Goal: Task Accomplishment & Management: Complete application form

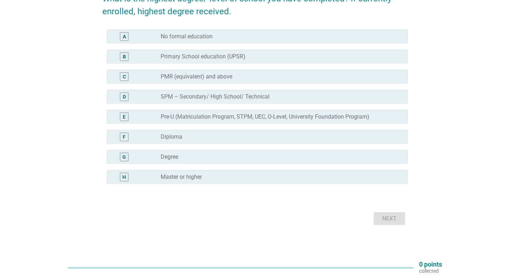
scroll to position [73, 0]
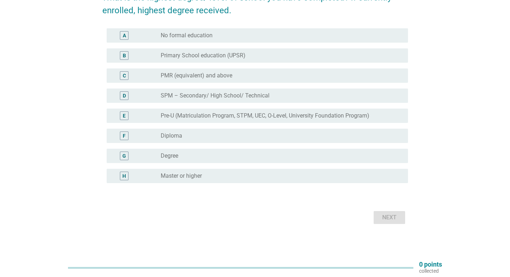
click at [252, 98] on label "SPM – Secondary/ High School/ Technical" at bounding box center [215, 95] width 109 height 7
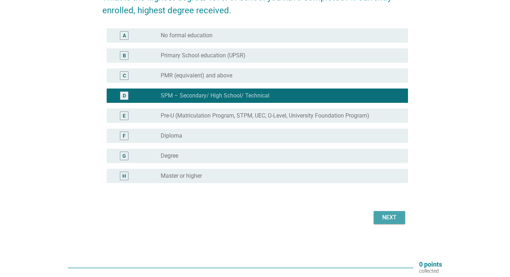
click at [382, 215] on div "Next" at bounding box center [389, 217] width 20 height 9
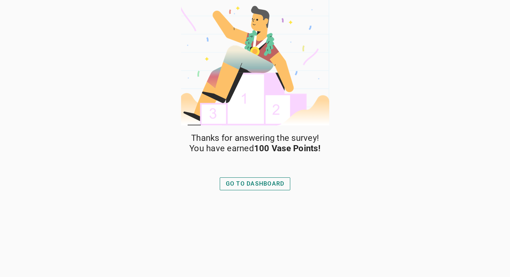
click at [273, 181] on div "GO TO DASHBOARD" at bounding box center [255, 183] width 59 height 9
